Goal: Task Accomplishment & Management: Manage account settings

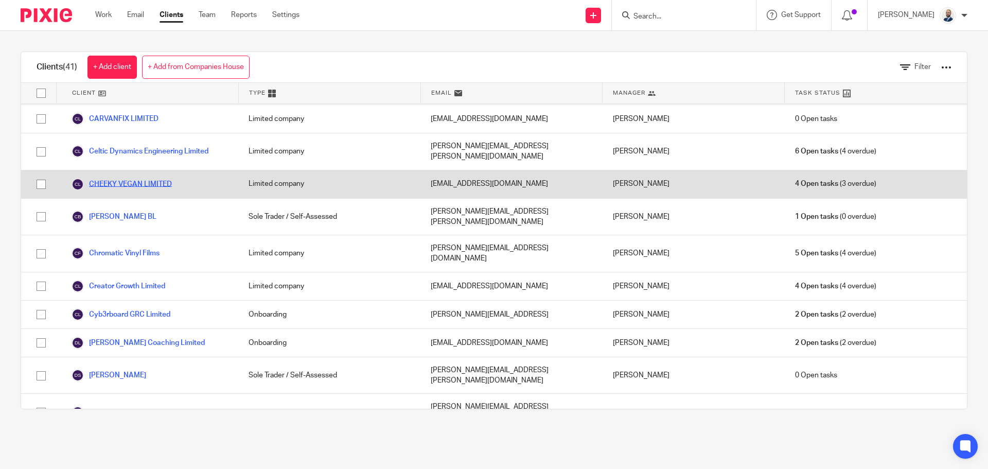
scroll to position [206, 0]
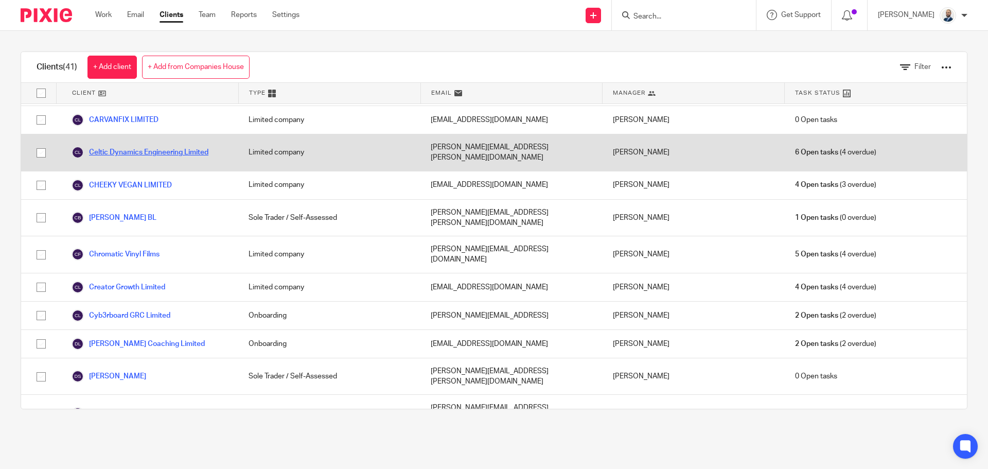
click at [119, 146] on link "Celtic Dynamics Engineering Limited" at bounding box center [140, 152] width 137 height 12
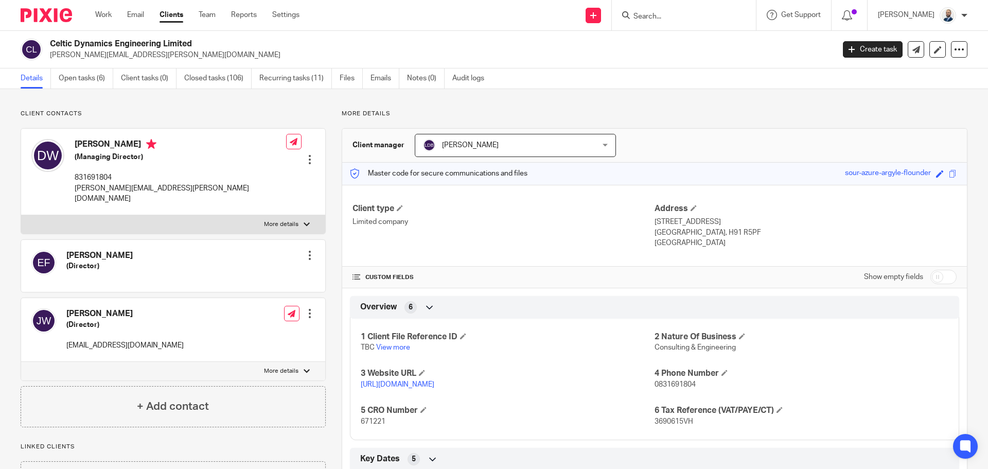
click at [94, 89] on div "Details Open tasks (6) Client tasks (0) Closed tasks (106) Recurring tasks (11)…" at bounding box center [494, 78] width 988 height 21
click at [100, 82] on link "Open tasks (6)" at bounding box center [86, 78] width 55 height 20
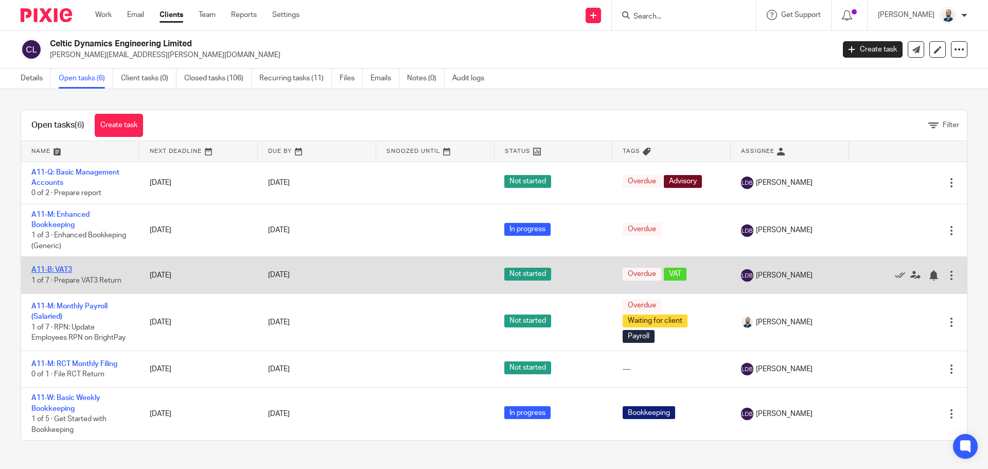
click at [57, 269] on link "A11-B: VAT3" at bounding box center [51, 269] width 41 height 7
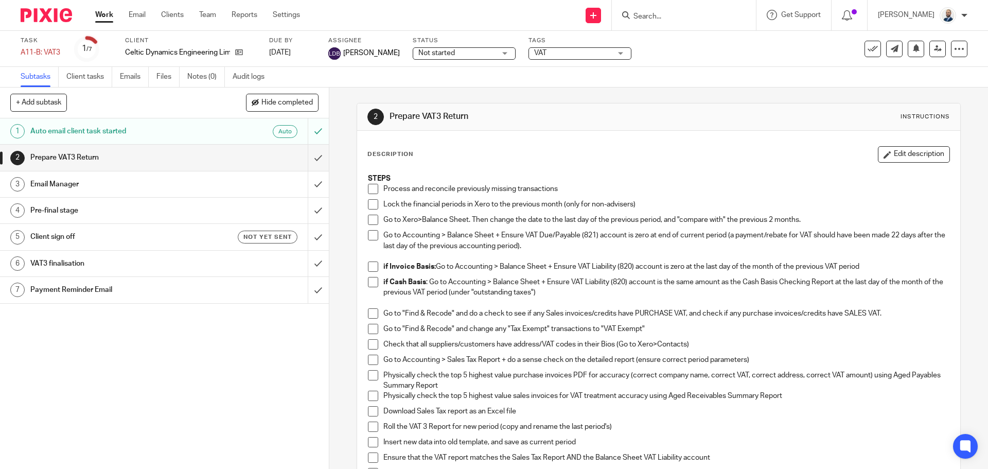
click at [234, 135] on div "Auto" at bounding box center [252, 131] width 89 height 13
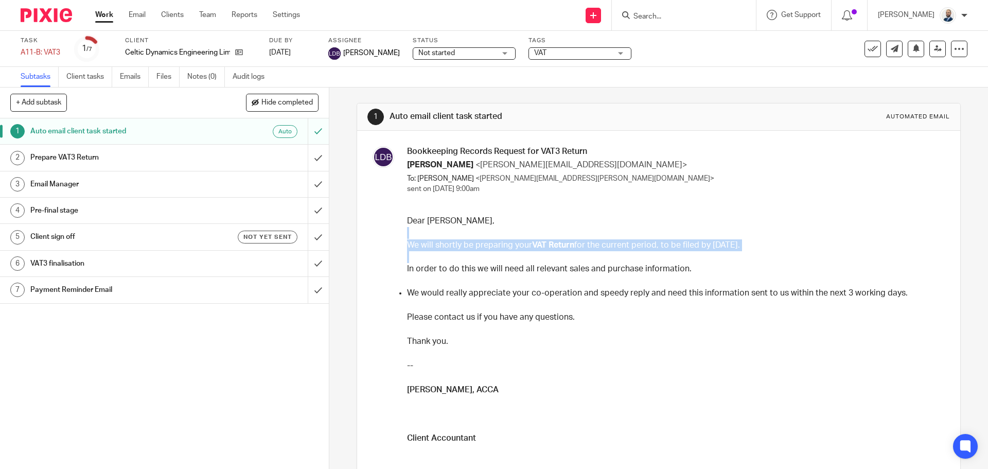
drag, startPoint x: 560, startPoint y: 253, endPoint x: 741, endPoint y: 229, distance: 182.2
click at [741, 229] on div "Dear Dylan, We will shortly be preparing your VAT Return for the current period…" at bounding box center [674, 408] width 535 height 386
click at [731, 235] on p at bounding box center [674, 233] width 535 height 12
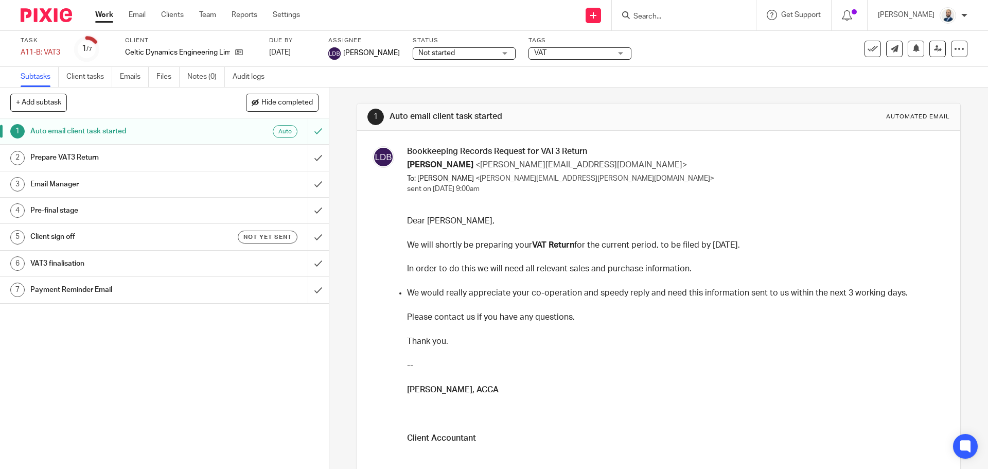
drag, startPoint x: 710, startPoint y: 243, endPoint x: 716, endPoint y: 245, distance: 6.5
click at [710, 243] on p "We will shortly be preparing your VAT Return for the current period, to be file…" at bounding box center [674, 245] width 535 height 12
drag, startPoint x: 281, startPoint y: 51, endPoint x: 342, endPoint y: 74, distance: 64.8
click at [286, 51] on link "10 Sep 2025" at bounding box center [292, 52] width 46 height 11
click at [689, 78] on div "Subtasks Client tasks Emails Files Notes (0) Audit logs" at bounding box center [494, 77] width 988 height 21
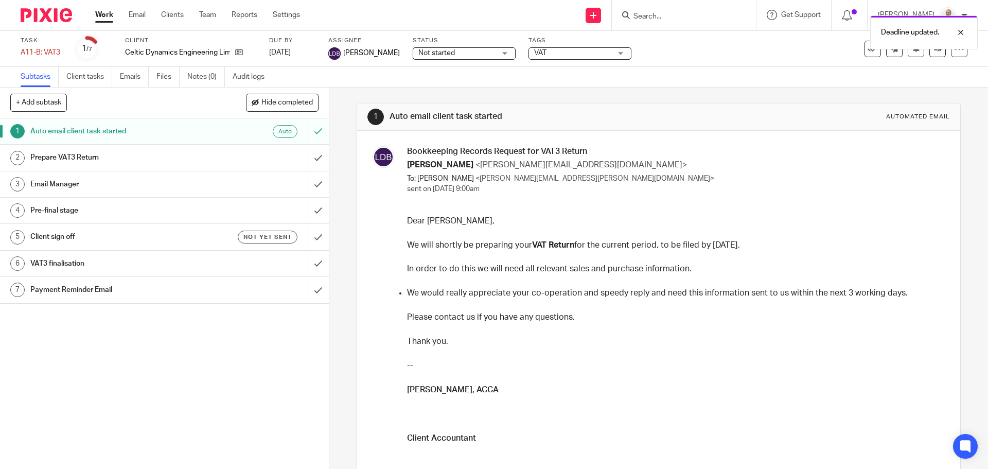
click at [230, 139] on div "Auto email client task started Auto" at bounding box center [163, 130] width 267 height 15
click at [234, 165] on div "Prepare VAT3 Return" at bounding box center [163, 157] width 267 height 15
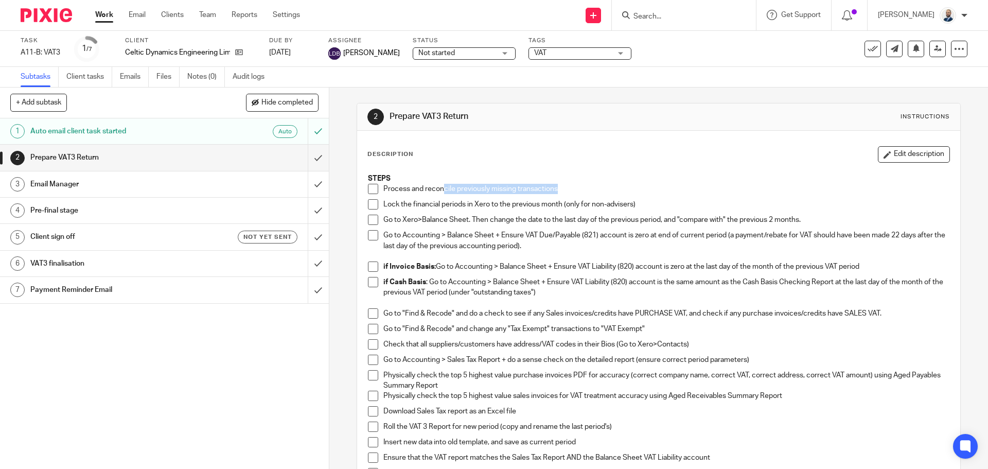
drag, startPoint x: 441, startPoint y: 189, endPoint x: 578, endPoint y: 191, distance: 136.9
click at [582, 192] on p "Process and reconcile previously missing transactions" at bounding box center [665, 189] width 565 height 10
drag, startPoint x: 392, startPoint y: 189, endPoint x: 581, endPoint y: 190, distance: 189.4
click at [581, 190] on p "Process and reconcile previously missing transactions" at bounding box center [665, 189] width 565 height 10
click at [242, 51] on icon at bounding box center [239, 52] width 8 height 8
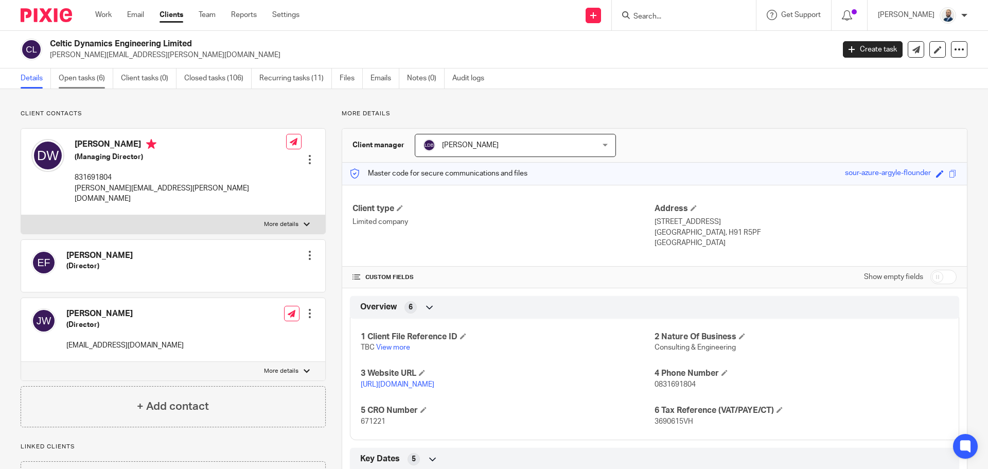
click at [82, 79] on link "Open tasks (6)" at bounding box center [86, 78] width 55 height 20
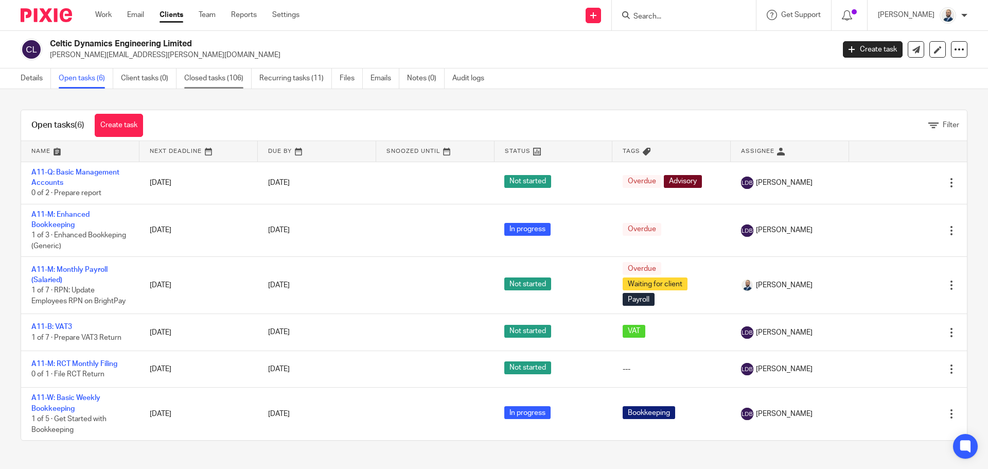
click at [210, 78] on link "Closed tasks (106)" at bounding box center [217, 78] width 67 height 20
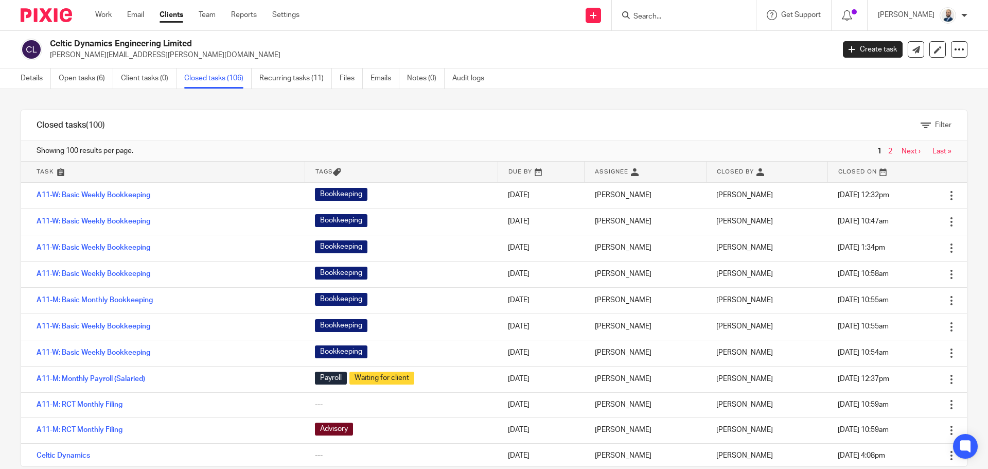
click at [488, 125] on div "Filter" at bounding box center [543, 125] width 846 height 30
click at [102, 76] on link "Open tasks (6)" at bounding box center [86, 78] width 55 height 20
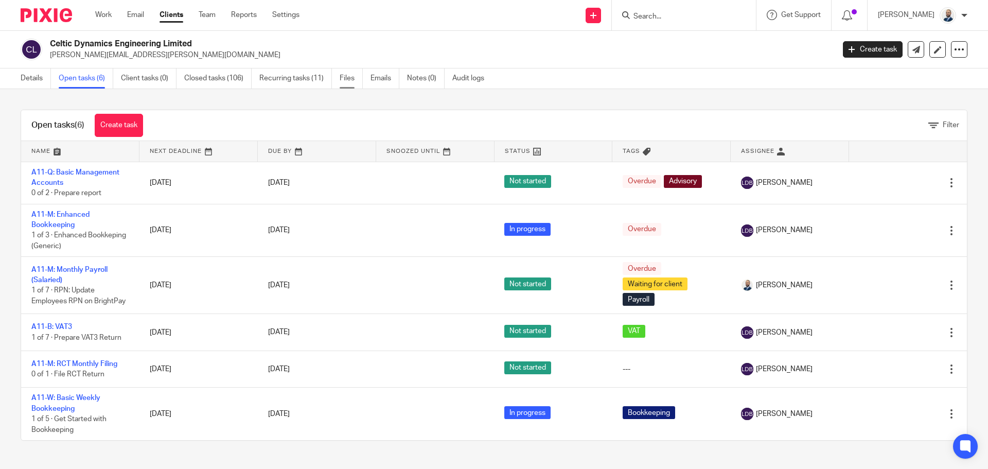
click at [344, 80] on link "Files" at bounding box center [351, 78] width 23 height 20
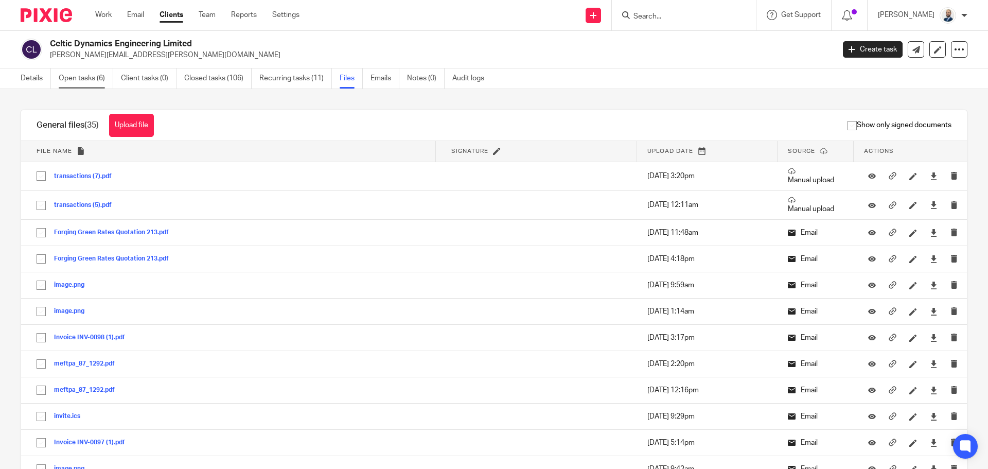
click at [94, 81] on link "Open tasks (6)" at bounding box center [86, 78] width 55 height 20
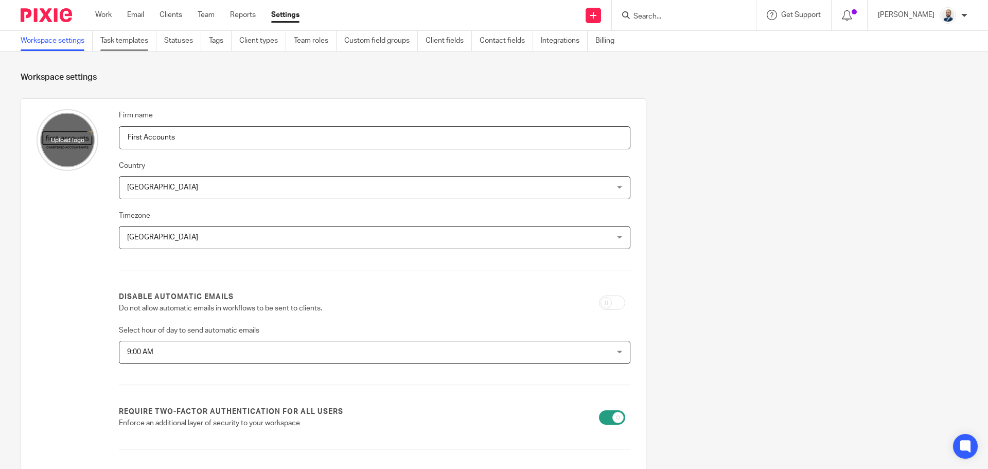
click at [120, 46] on link "Task templates" at bounding box center [128, 41] width 56 height 20
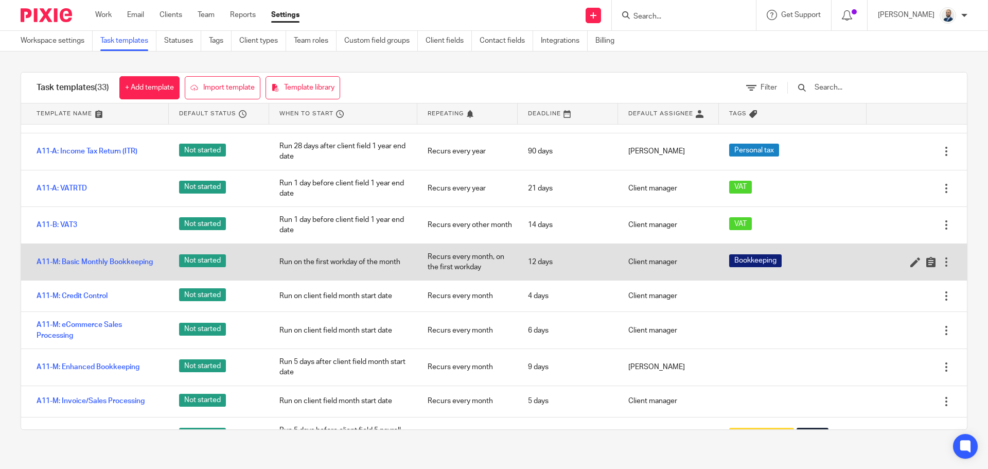
scroll to position [103, 0]
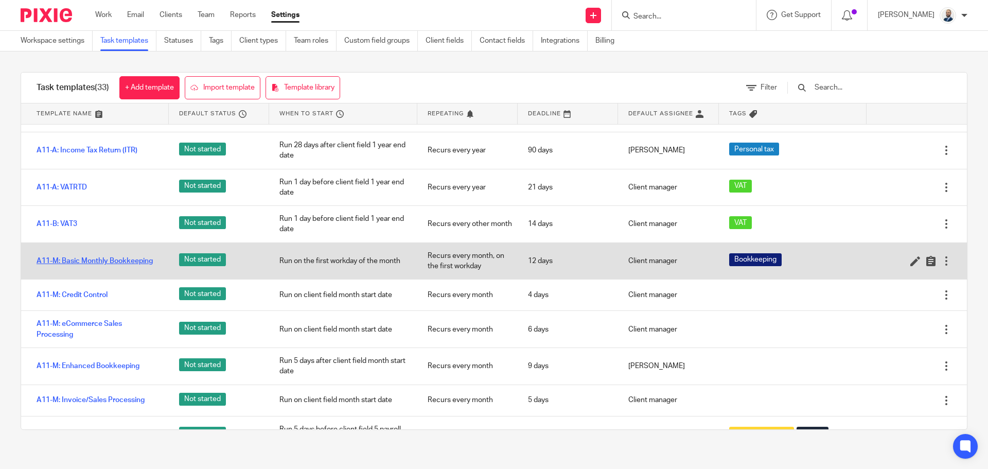
click at [137, 259] on link "A11-M: Basic Monthly Bookkeeping" at bounding box center [95, 261] width 116 height 10
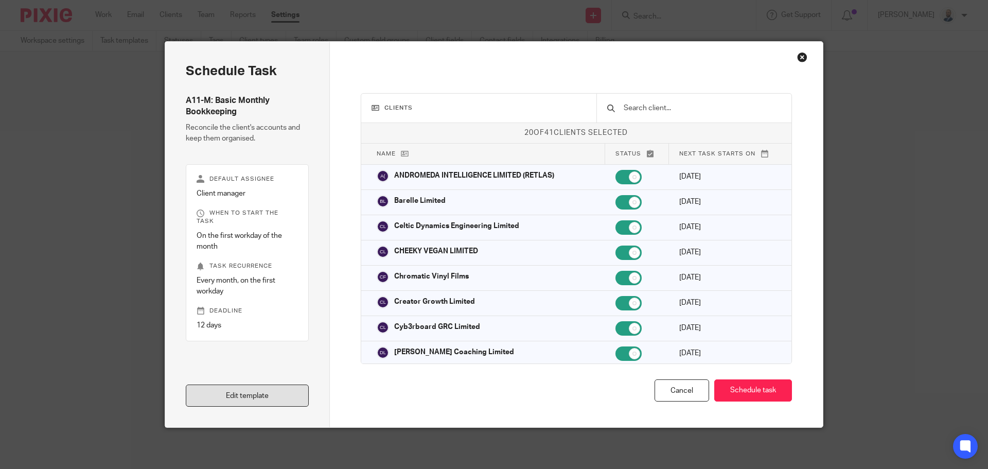
click at [258, 390] on link "Edit template" at bounding box center [247, 395] width 123 height 22
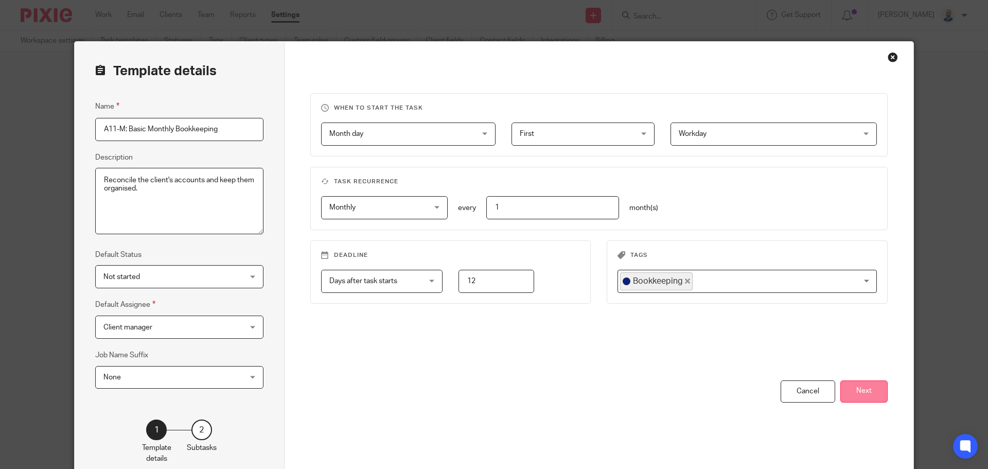
click at [856, 393] on button "Next" at bounding box center [863, 391] width 47 height 22
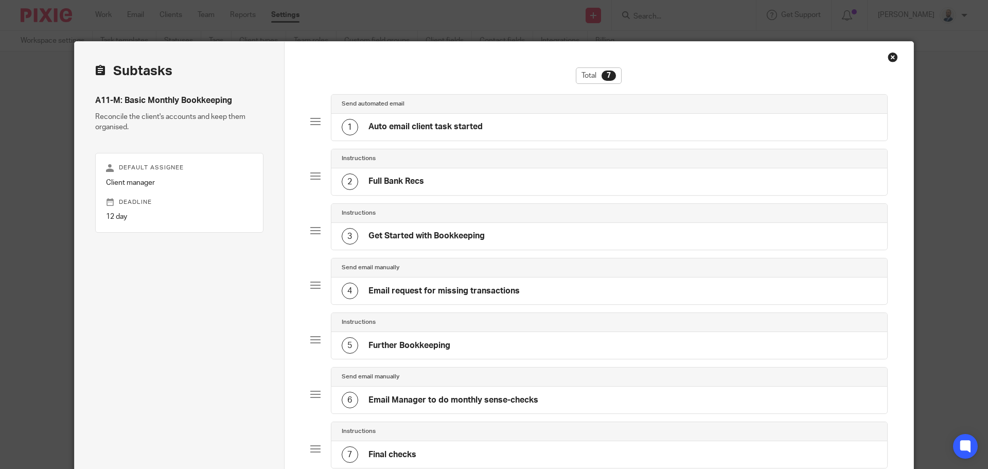
click at [451, 184] on div "2 Full Bank Recs" at bounding box center [609, 181] width 556 height 27
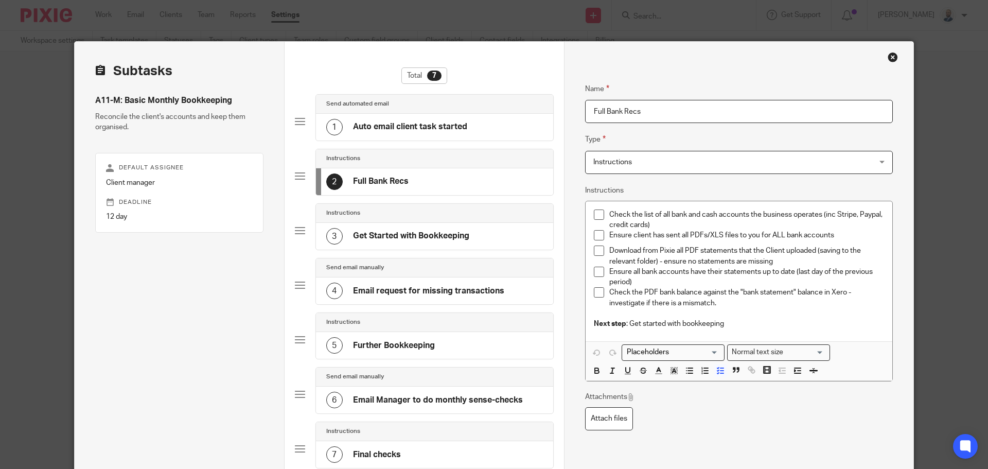
click at [395, 286] on h4 "Email request for missing transactions" at bounding box center [428, 291] width 151 height 11
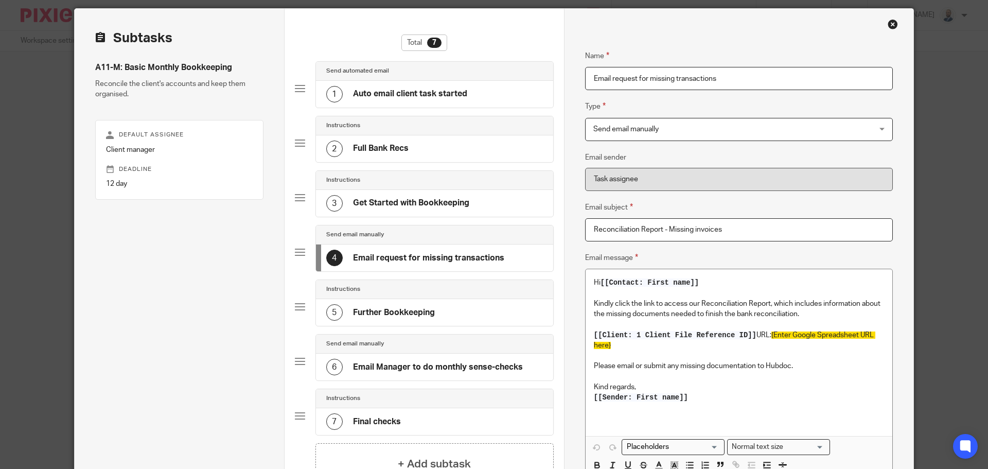
scroll to position [51, 0]
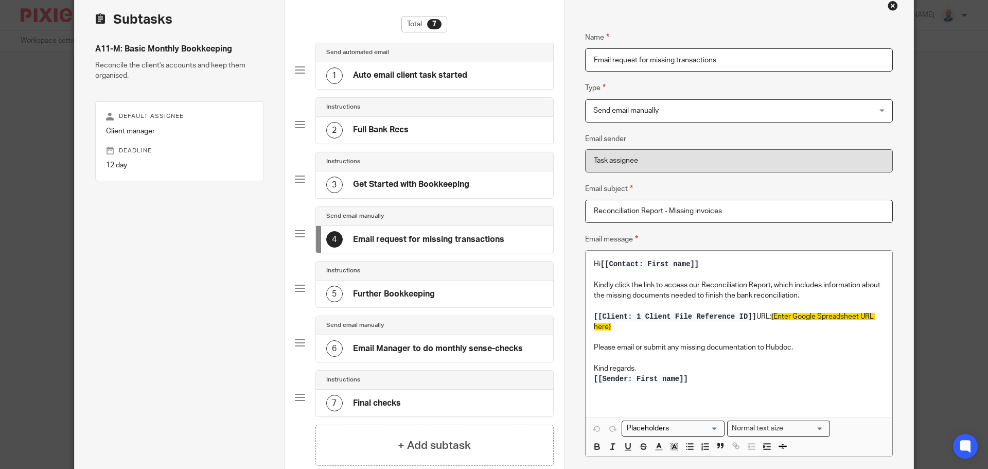
click at [392, 293] on h4 "Further Bookkeeping" at bounding box center [394, 294] width 82 height 11
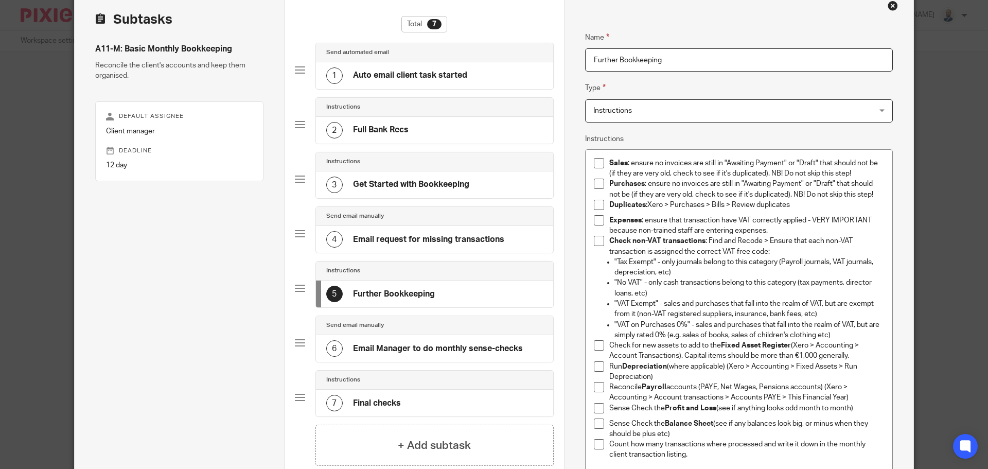
scroll to position [154, 0]
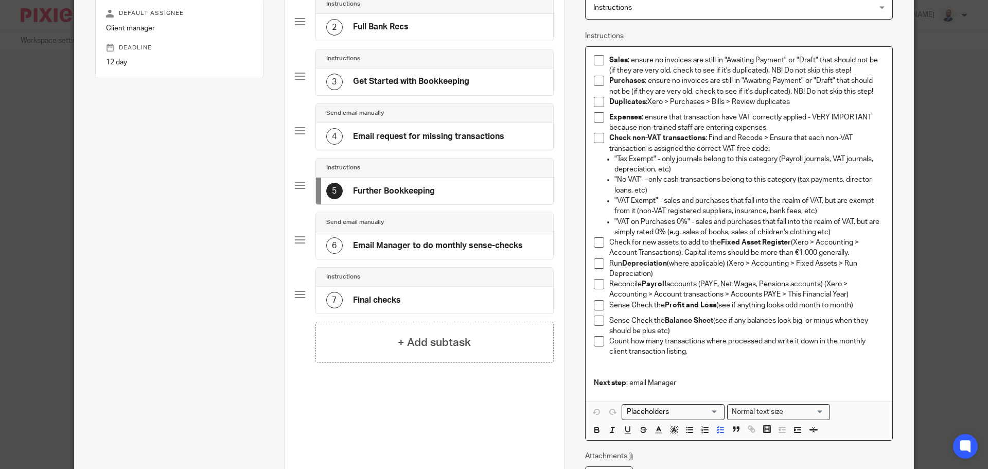
click at [690, 334] on p "Sense Check the Balance Sheet (see if any balances look big, or minus when they…" at bounding box center [746, 325] width 275 height 21
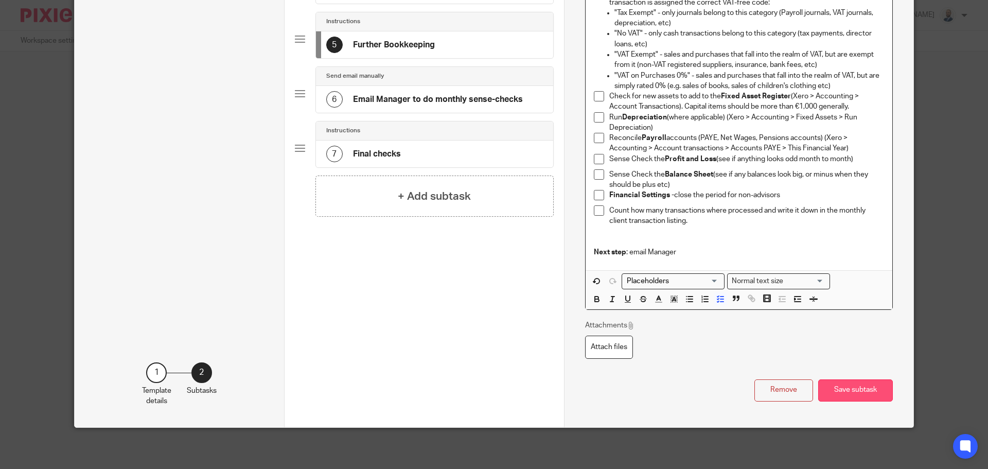
click at [844, 393] on button "Save subtask" at bounding box center [855, 390] width 75 height 22
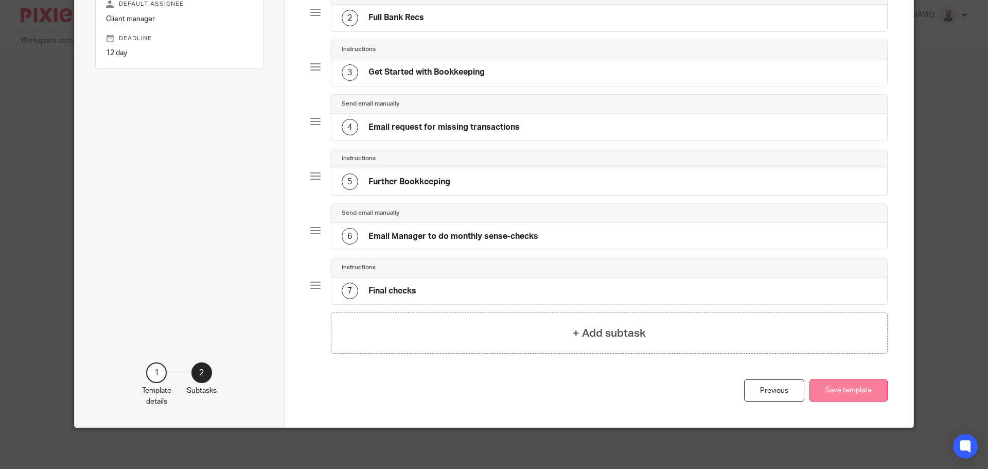
scroll to position [164, 0]
click at [843, 388] on button "Save template" at bounding box center [848, 390] width 78 height 22
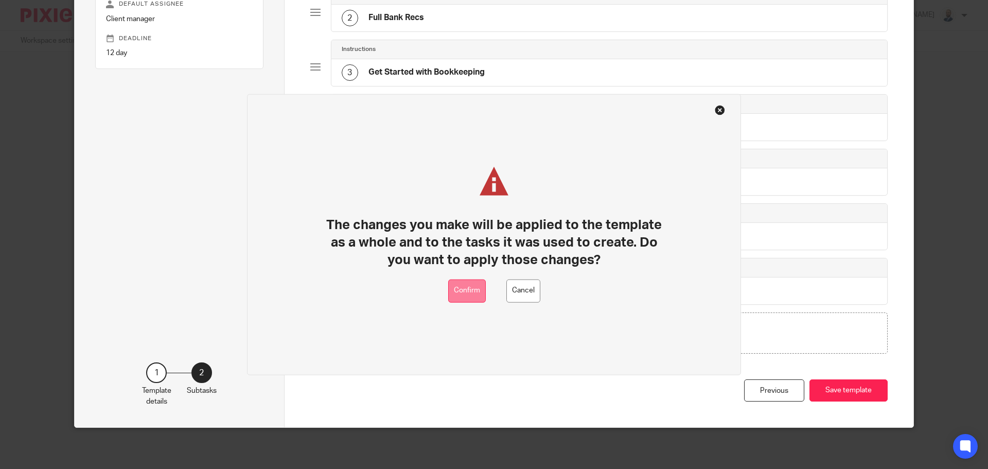
click at [462, 283] on button "Confirm" at bounding box center [467, 290] width 38 height 23
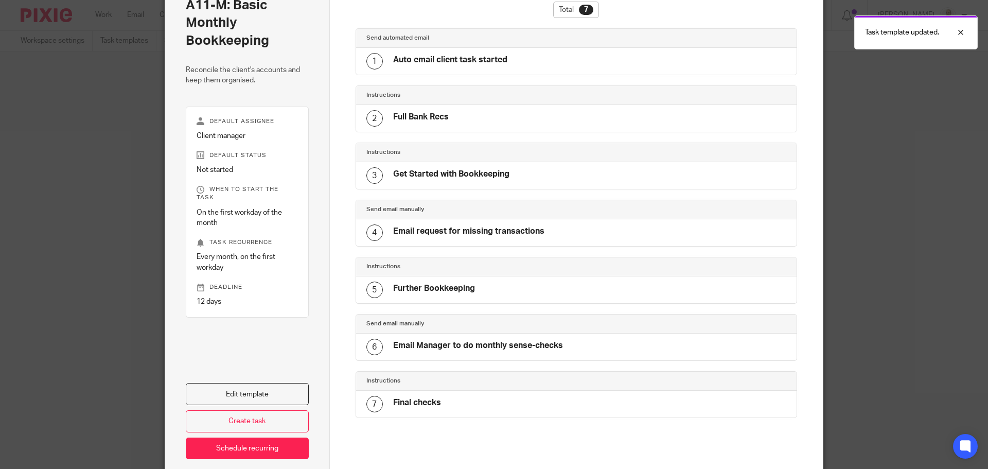
scroll to position [2, 0]
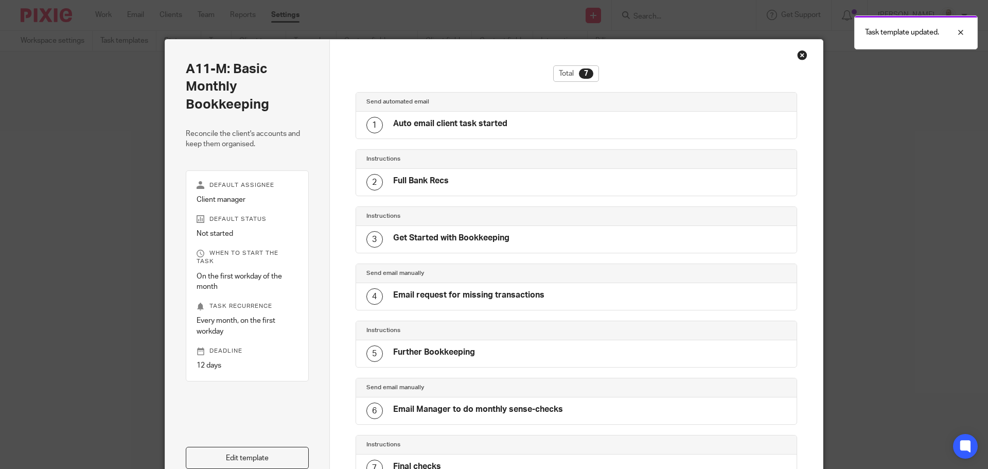
drag, startPoint x: 797, startPoint y: 56, endPoint x: 788, endPoint y: 55, distance: 9.3
click at [797, 56] on div "Close this dialog window" at bounding box center [802, 55] width 10 height 10
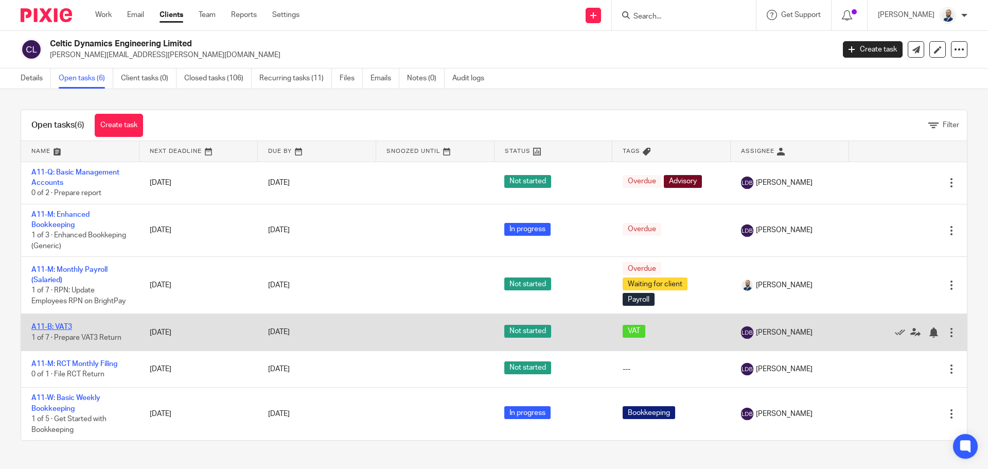
click at [55, 329] on link "A11-B: VAT3" at bounding box center [51, 326] width 41 height 7
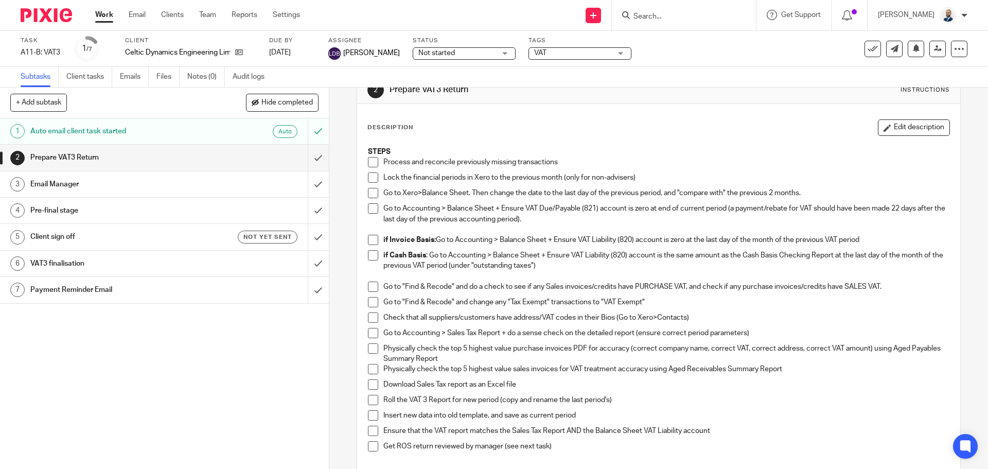
scroll to position [51, 0]
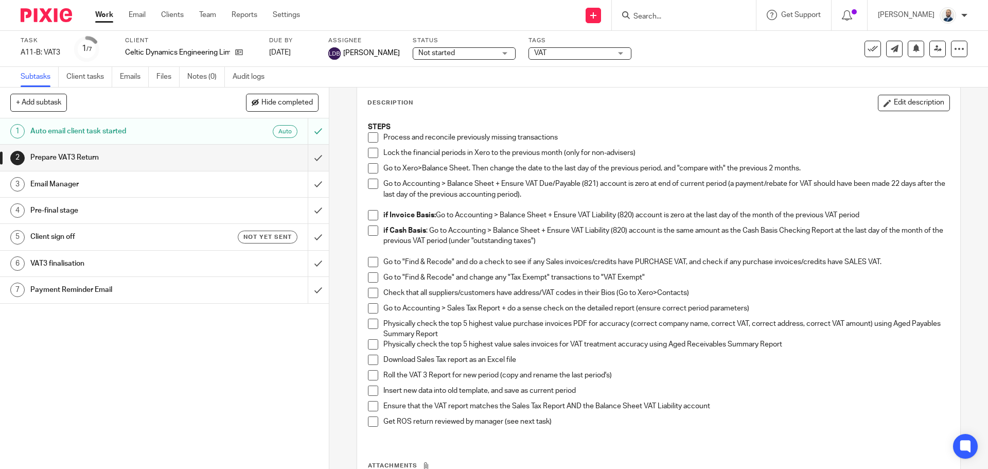
click at [96, 204] on h1 "Pre-final stage" at bounding box center [119, 210] width 178 height 15
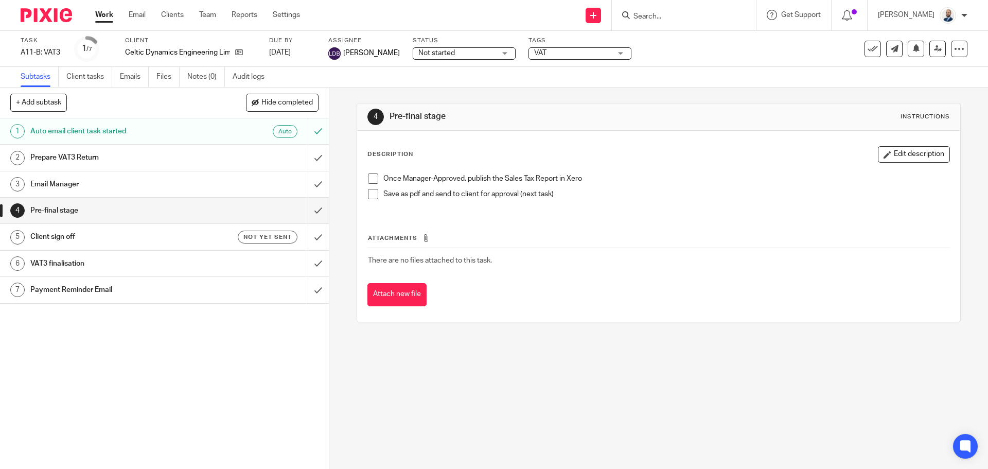
click at [74, 238] on h1 "Client sign off" at bounding box center [119, 236] width 178 height 15
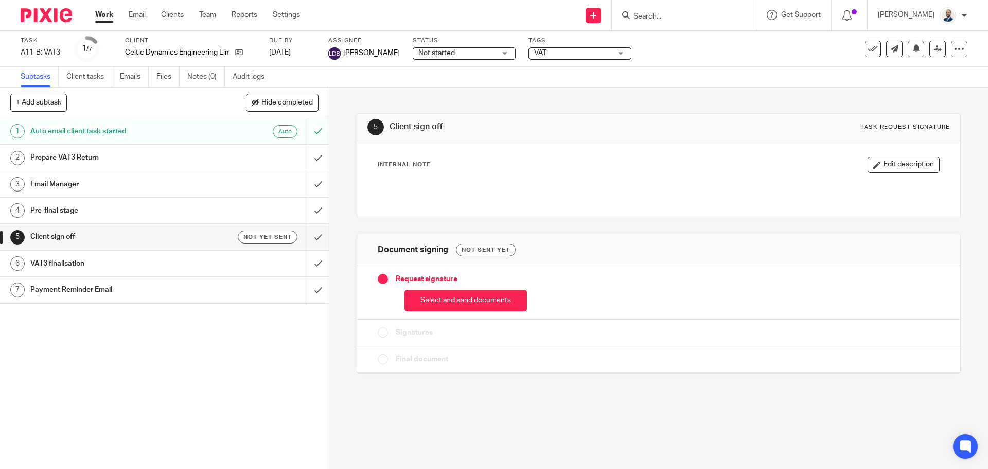
click at [97, 152] on h1 "Prepare VAT3 Return" at bounding box center [119, 157] width 178 height 15
